Goal: Information Seeking & Learning: Check status

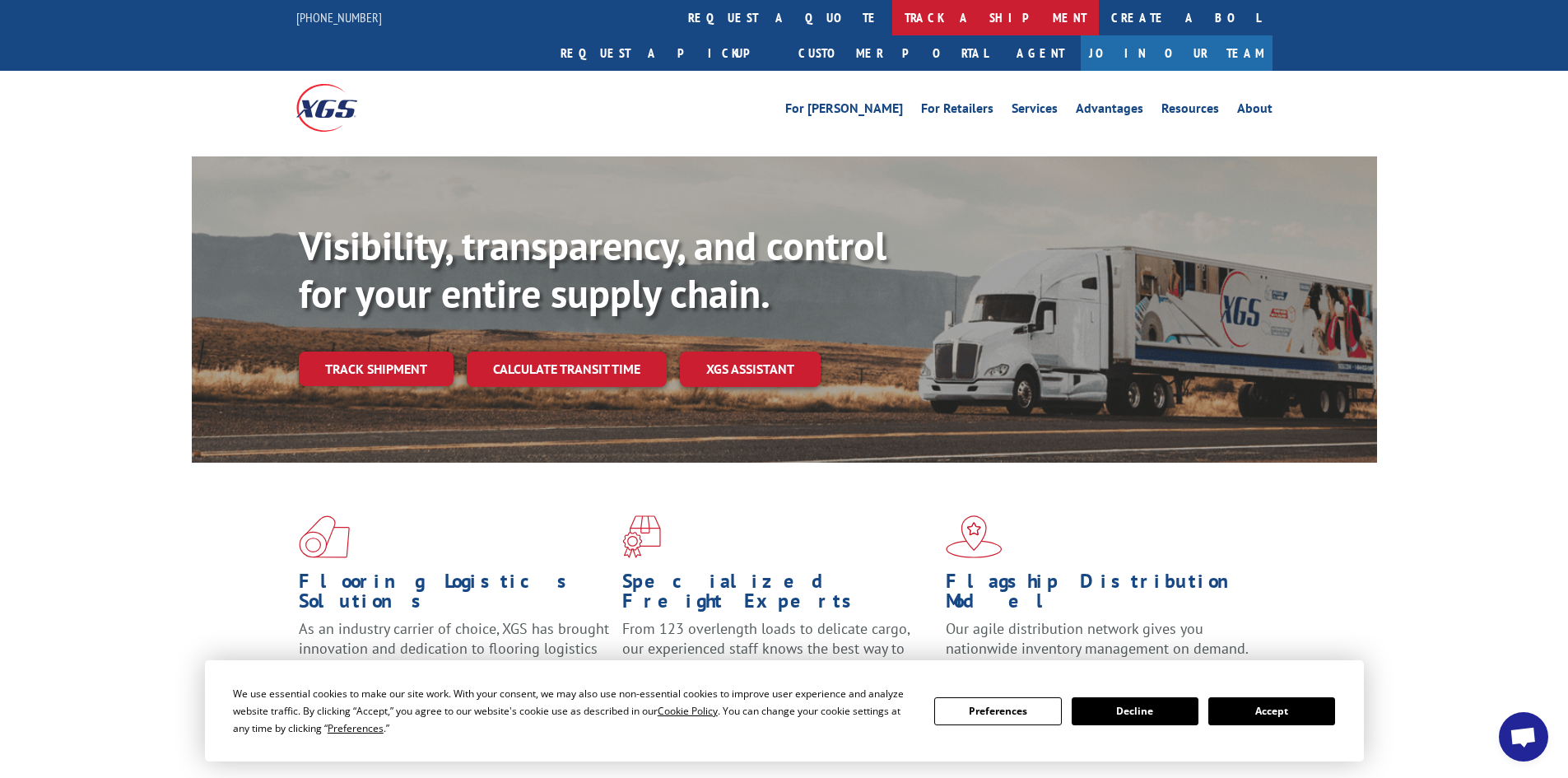
click at [892, 26] on link "track a shipment" at bounding box center [995, 18] width 206 height 36
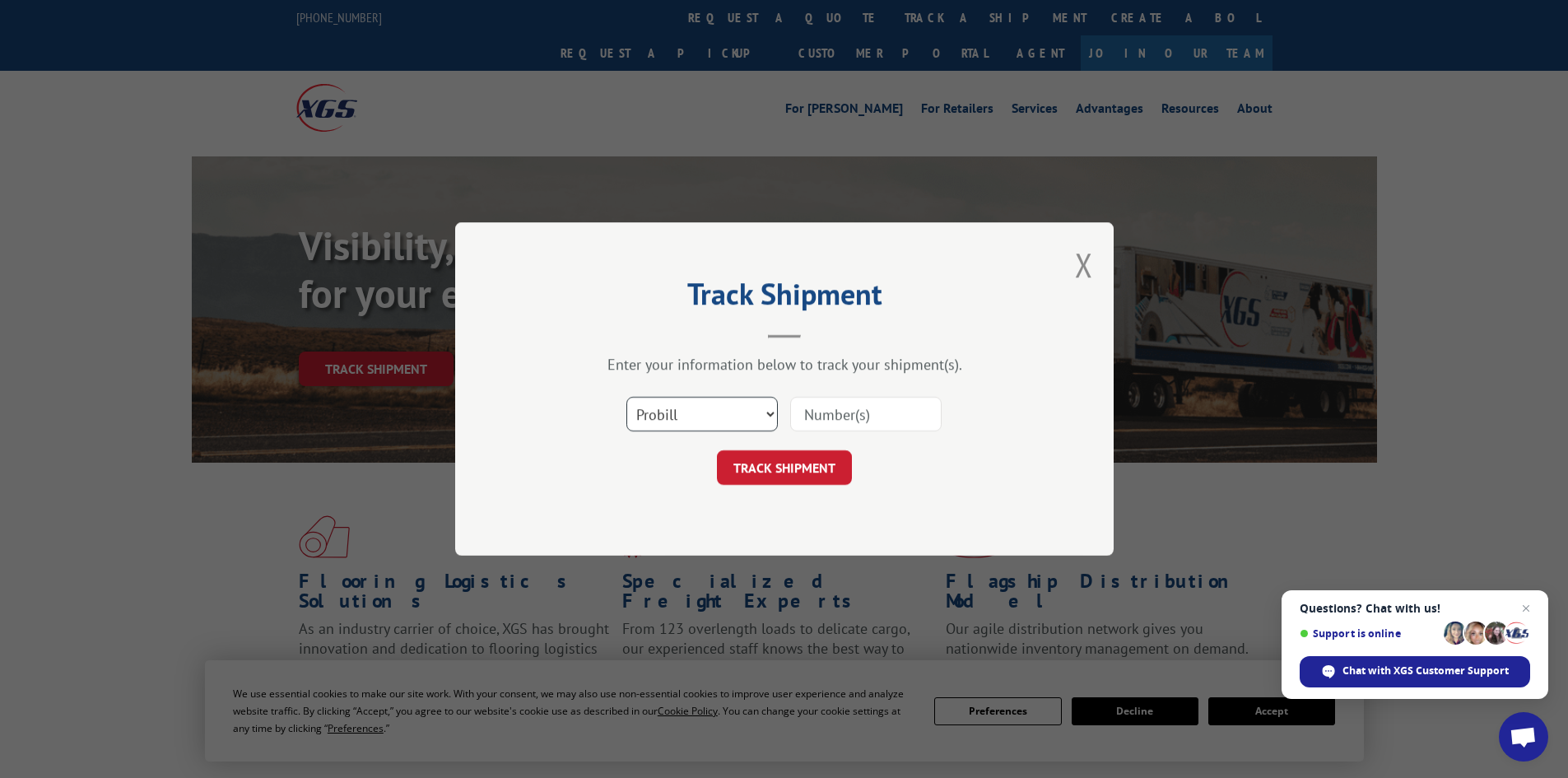
click at [652, 408] on select "Select category... Probill BOL PO" at bounding box center [702, 414] width 152 height 35
select select "bol"
click at [626, 397] on select "Select category... Probill BOL PO" at bounding box center [702, 414] width 152 height 35
click at [840, 426] on input at bounding box center [866, 414] width 152 height 35
type input "4985897"
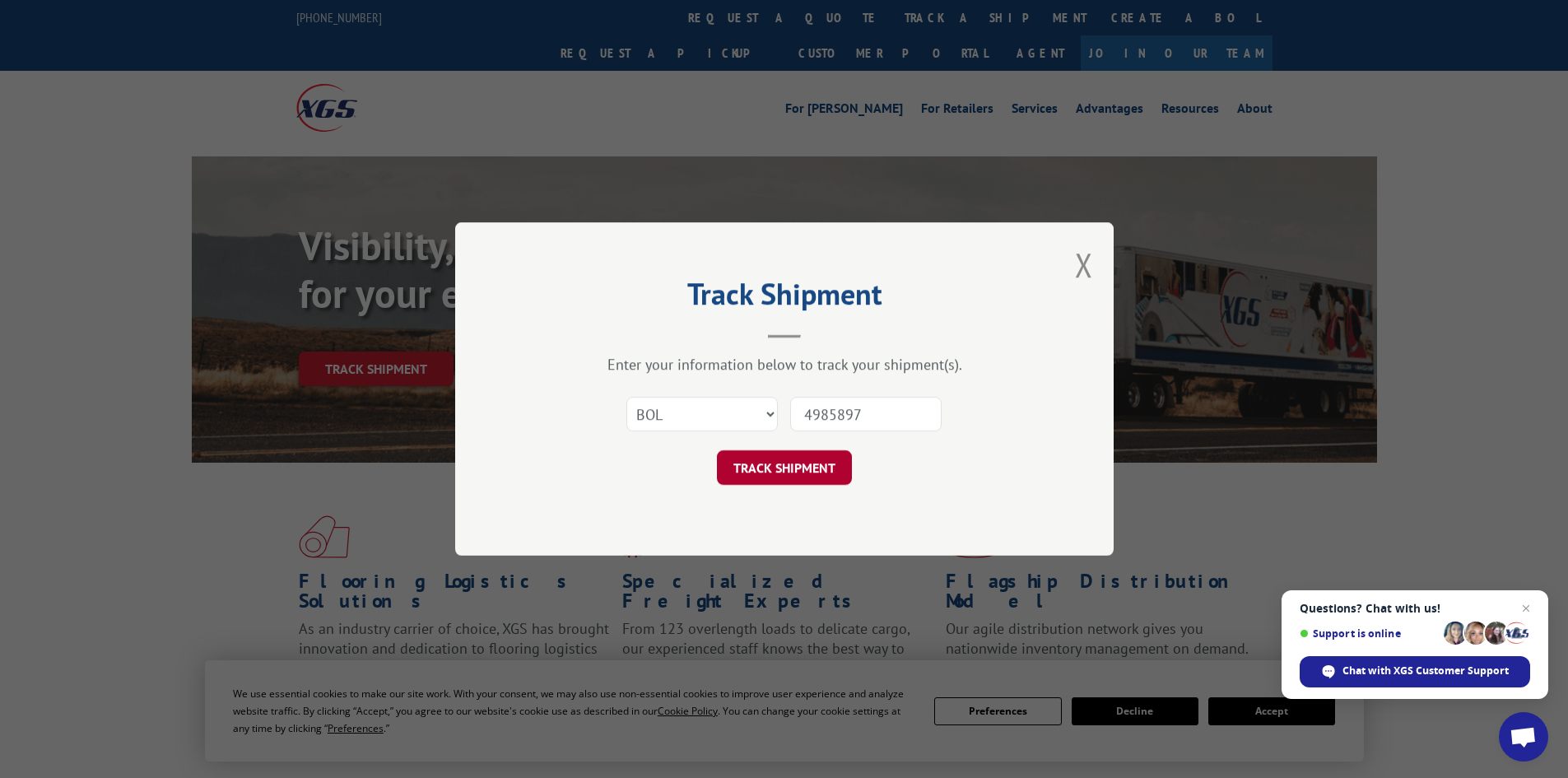
click at [769, 453] on button "TRACK SHIPMENT" at bounding box center [784, 468] width 135 height 35
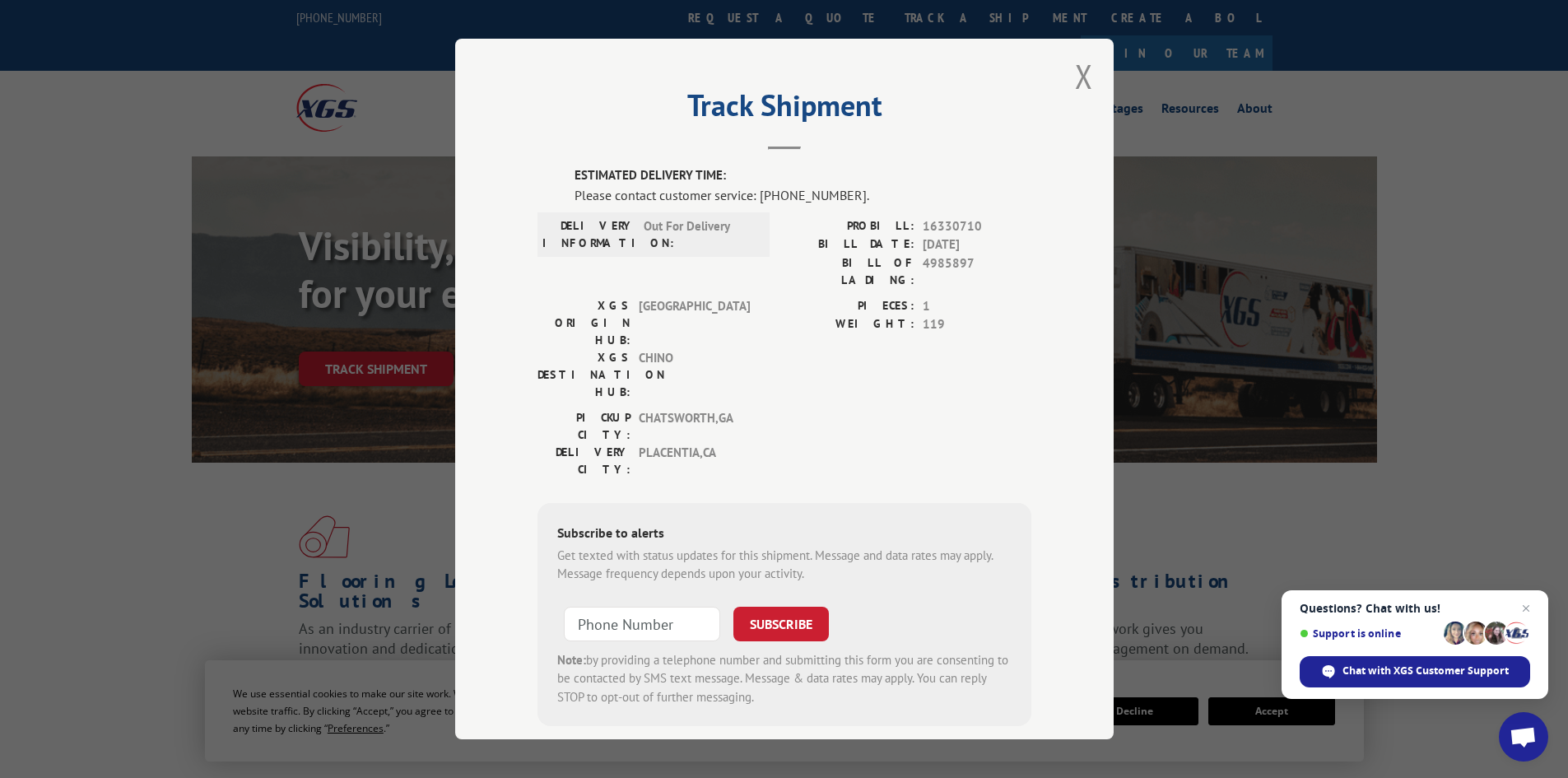
scroll to position [8, 0]
click at [1080, 73] on button "Close modal" at bounding box center [1084, 73] width 18 height 44
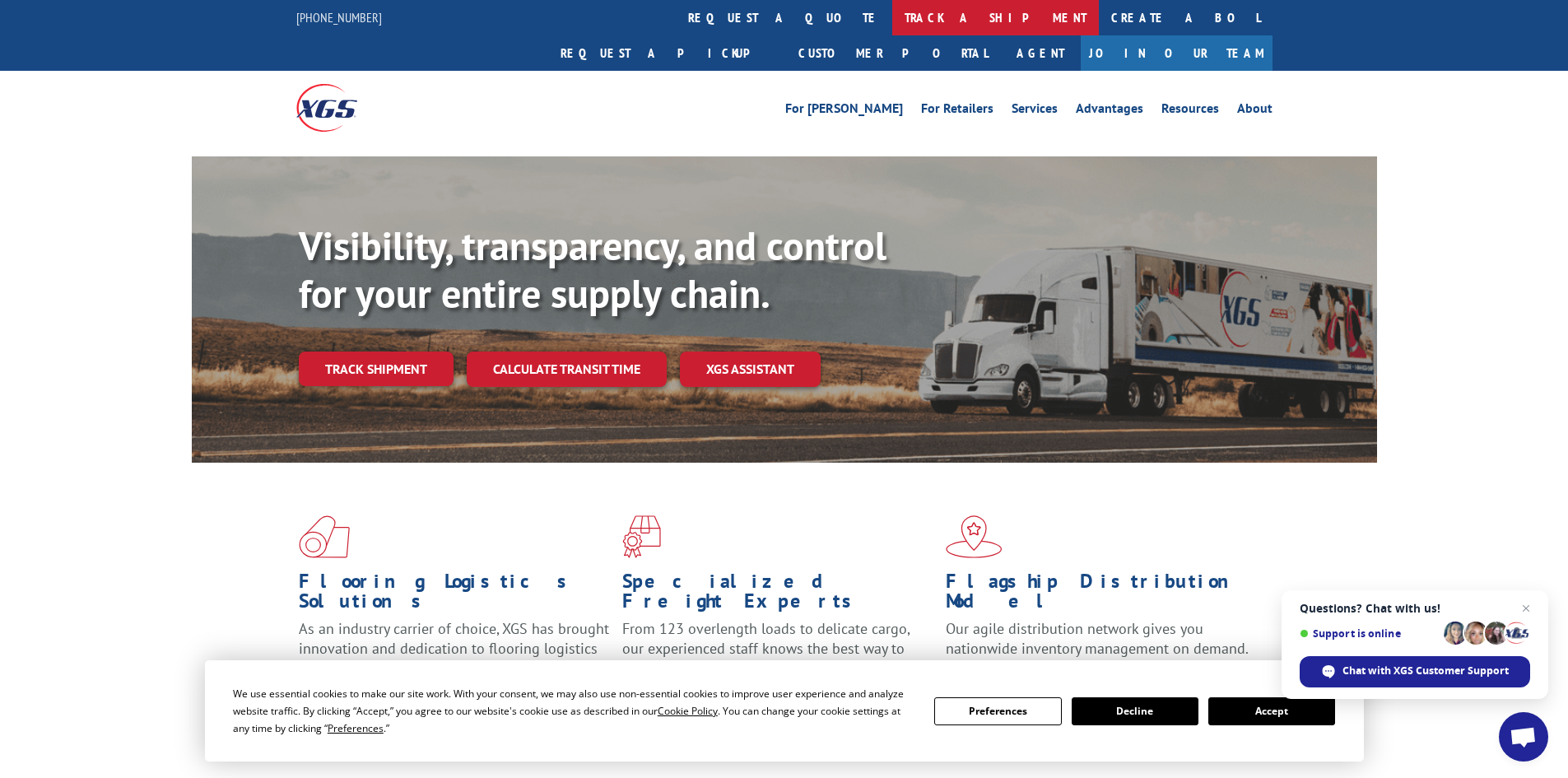
click at [892, 7] on link "track a shipment" at bounding box center [995, 18] width 206 height 36
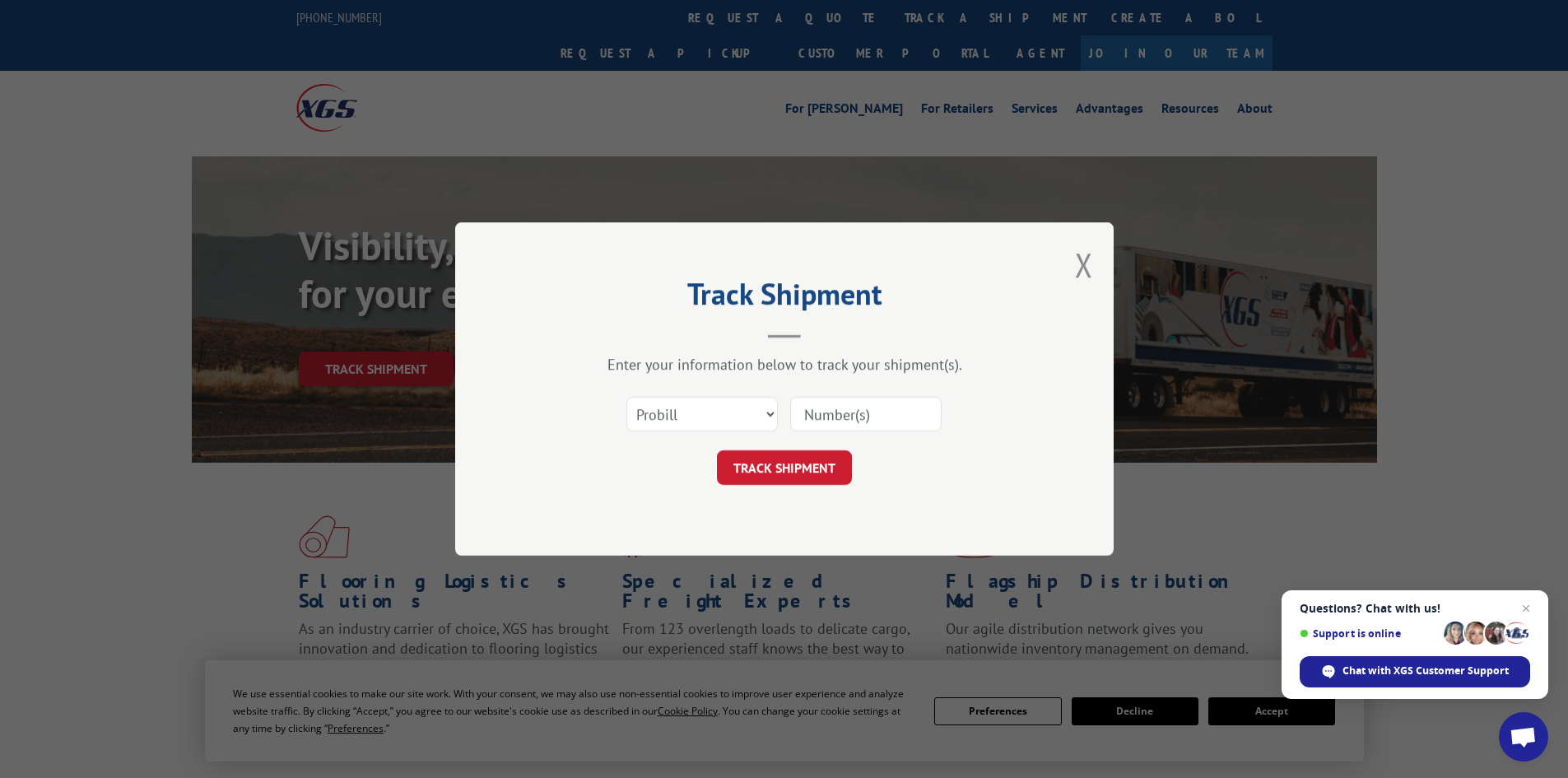
scroll to position [0, 0]
click at [697, 424] on select "Select category... Probill BOL PO" at bounding box center [702, 414] width 152 height 35
select select "bol"
click at [626, 397] on select "Select category... Probill BOL PO" at bounding box center [702, 414] width 152 height 35
click at [807, 415] on input at bounding box center [866, 414] width 152 height 35
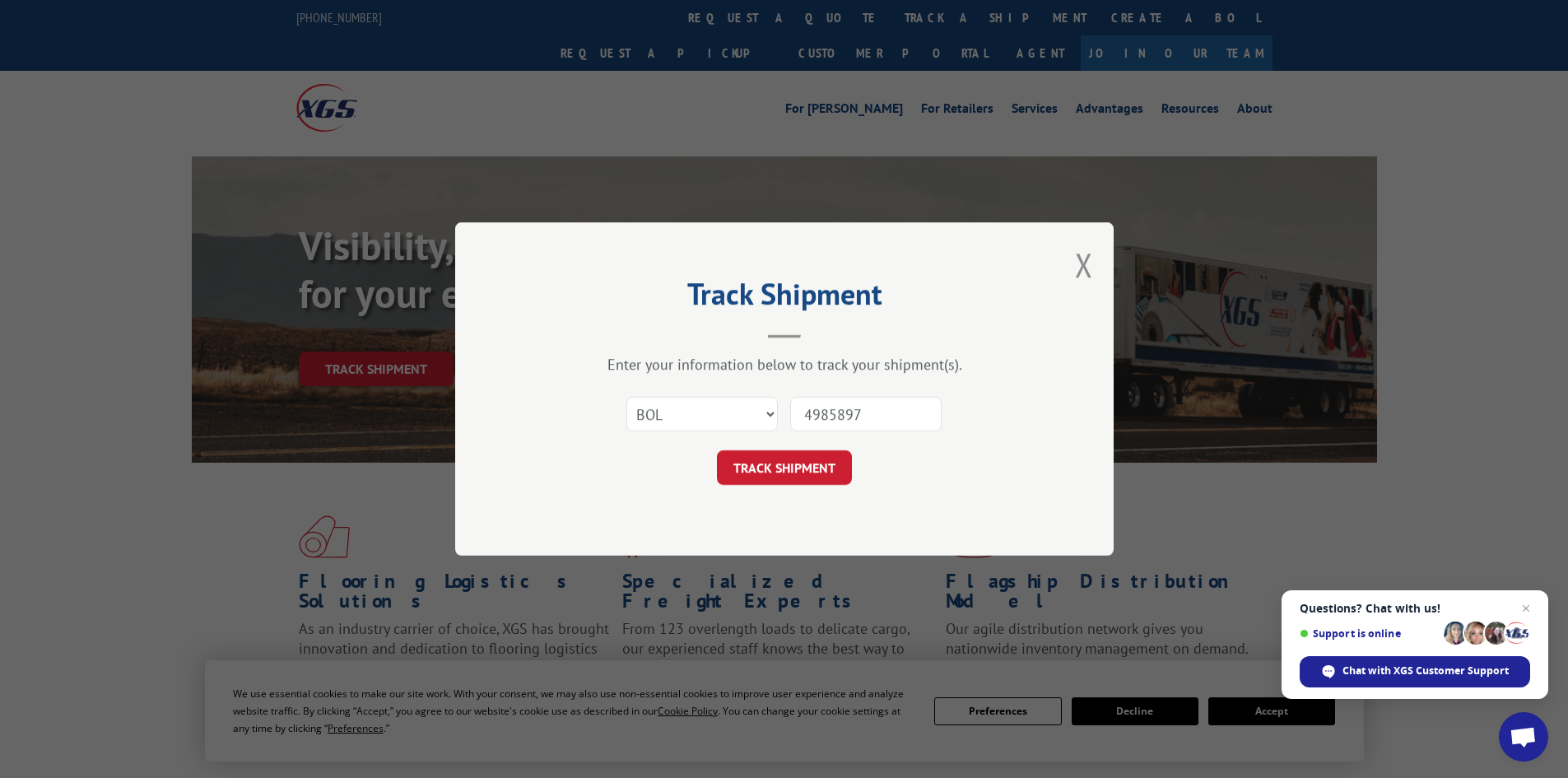
type input "4985897"
click at [717, 451] on button "TRACK SHIPMENT" at bounding box center [784, 468] width 135 height 35
